Goal: Check status

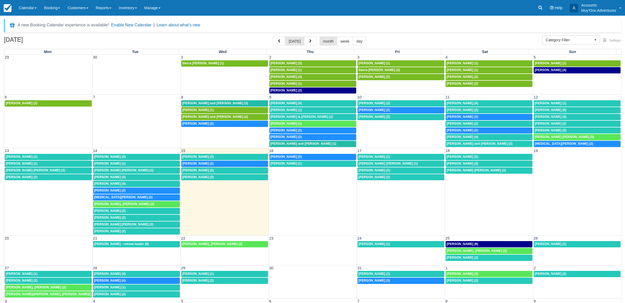
select select
click at [273, 90] on span "Judy Poston (2)" at bounding box center [284, 91] width 32 height 4
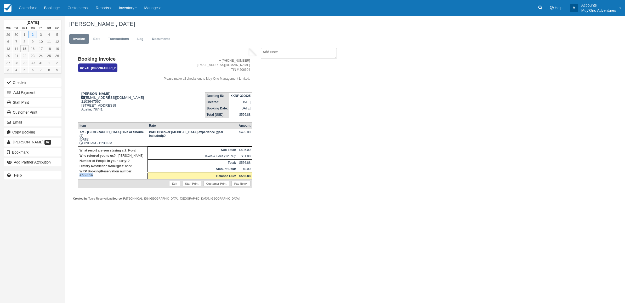
drag, startPoint x: 96, startPoint y: 170, endPoint x: 78, endPoint y: 174, distance: 18.2
click at [78, 174] on td "What resort are you staying at? : Royal Who referred you to us? : [PERSON_NAME]…" at bounding box center [113, 162] width 70 height 33
copy p "47723737"
